Goal: Obtain resource: Obtain resource

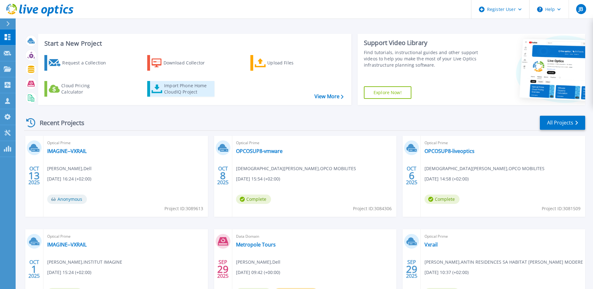
click at [192, 89] on div "Import Phone Home CloudIQ Project" at bounding box center [188, 89] width 49 height 13
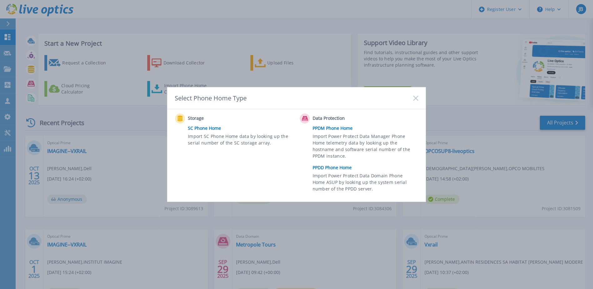
click at [324, 170] on link "PPDD Phone Home" at bounding box center [367, 167] width 109 height 9
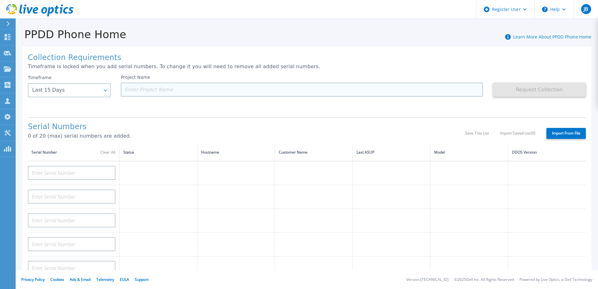
click at [166, 87] on input at bounding box center [302, 90] width 362 height 14
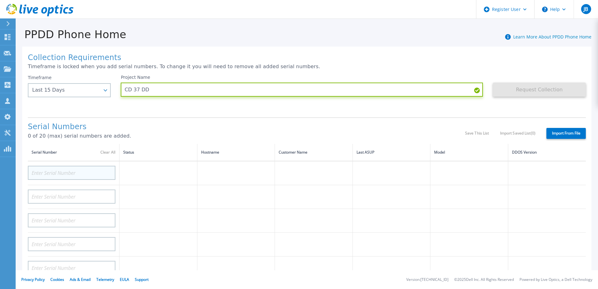
type input "CD 37 DD"
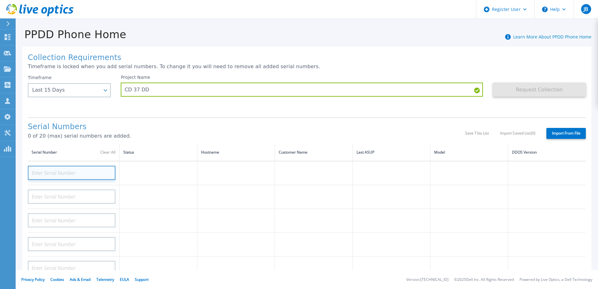
click at [78, 171] on input at bounding box center [72, 173] width 88 height 14
paste input "CKM01204506894"
type input "CKM01204506894"
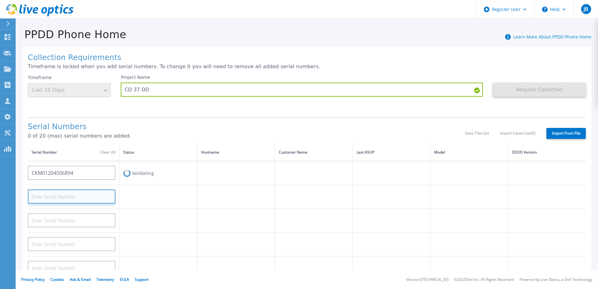
click at [70, 194] on input at bounding box center [72, 196] width 88 height 14
paste input "CKM01204506894"
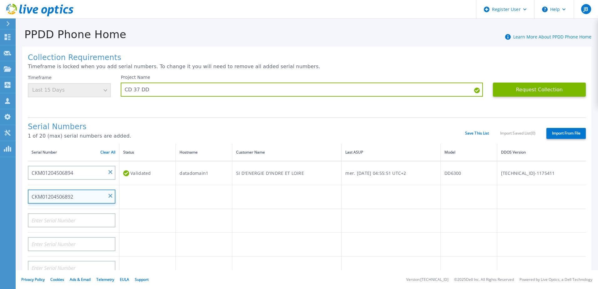
type input "CKM01204506892"
drag, startPoint x: 162, startPoint y: 226, endPoint x: 164, endPoint y: 221, distance: 5.7
click at [164, 222] on td at bounding box center [147, 221] width 56 height 24
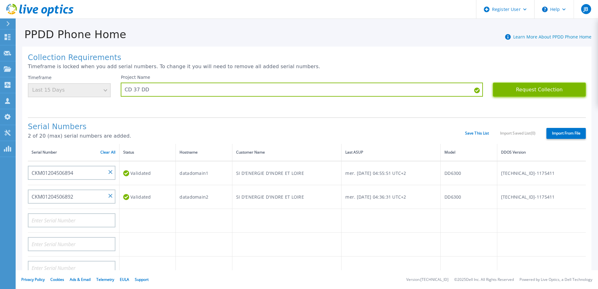
click at [532, 90] on button "Request Collection" at bounding box center [539, 90] width 93 height 14
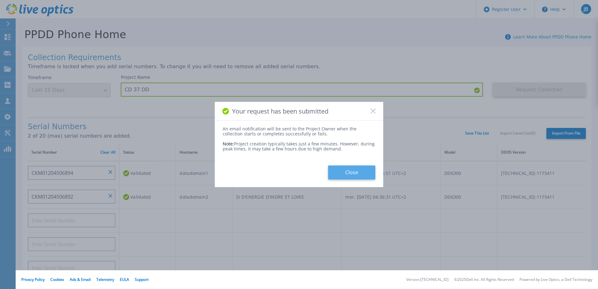
click at [348, 174] on button "Close" at bounding box center [351, 172] width 47 height 14
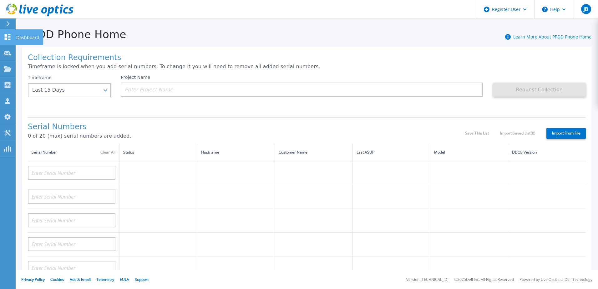
click at [13, 38] on link "Dashboard Dashboard" at bounding box center [8, 37] width 16 height 16
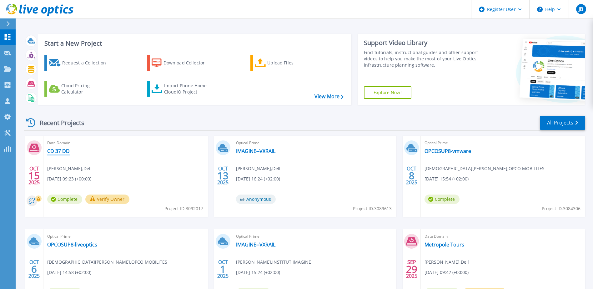
click at [63, 151] on link "CD 37 DD" at bounding box center [58, 151] width 23 height 6
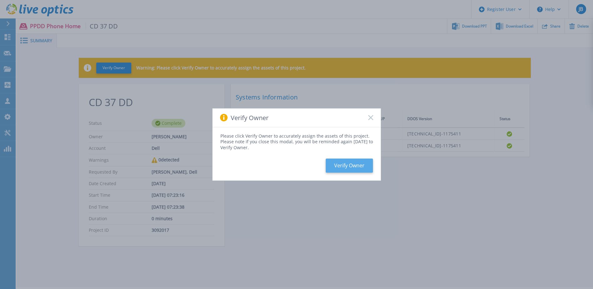
click at [346, 168] on button "Verify Owner" at bounding box center [349, 166] width 47 height 14
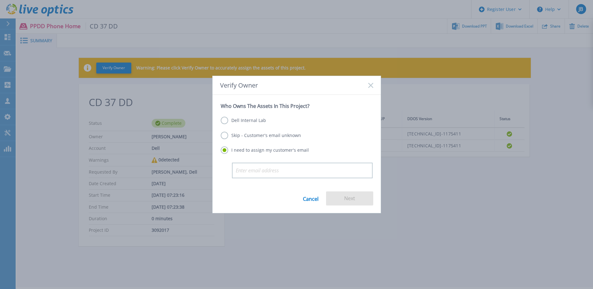
click at [225, 136] on label "Skip - Customer's email unknown" at bounding box center [261, 136] width 80 height 8
click at [0, 0] on input "Skip - Customer's email unknown" at bounding box center [0, 0] width 0 height 0
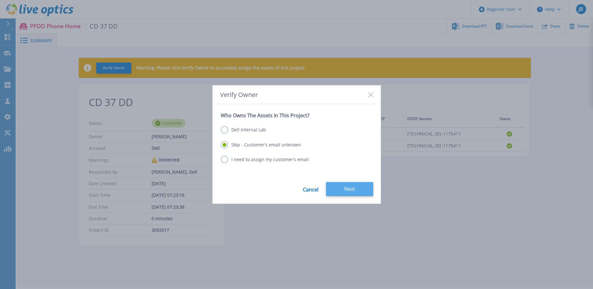
click at [356, 194] on button "Next" at bounding box center [349, 189] width 47 height 14
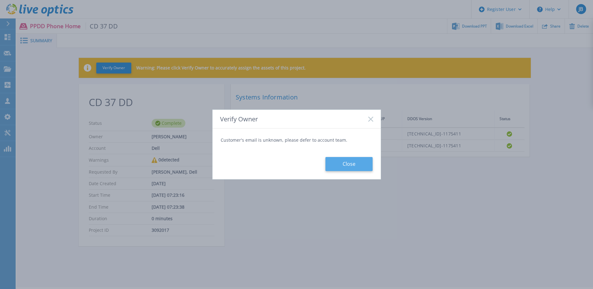
click at [351, 165] on button "Close" at bounding box center [348, 164] width 47 height 14
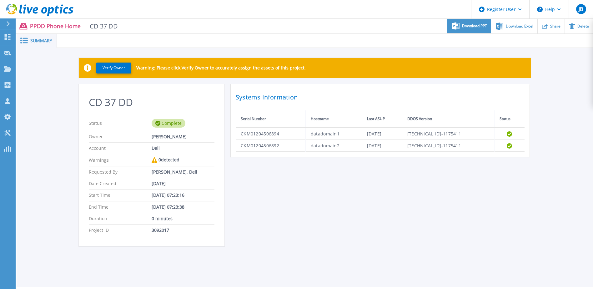
click at [483, 27] on span "Download PPT" at bounding box center [474, 26] width 25 height 4
